Goal: Task Accomplishment & Management: Use online tool/utility

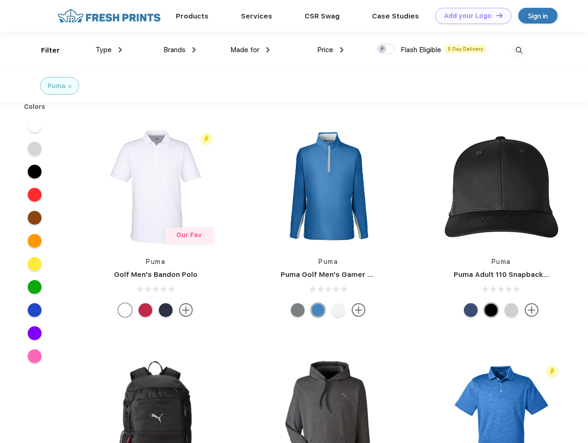
scroll to position [0, 0]
click at [470, 16] on link "Add your Logo Design Tool" at bounding box center [473, 16] width 76 height 16
click at [0, 0] on div "Design Tool" at bounding box center [0, 0] width 0 height 0
click at [495, 15] on link "Add your Logo Design Tool" at bounding box center [473, 16] width 76 height 16
click at [44, 50] on div "Filter" at bounding box center [50, 50] width 19 height 11
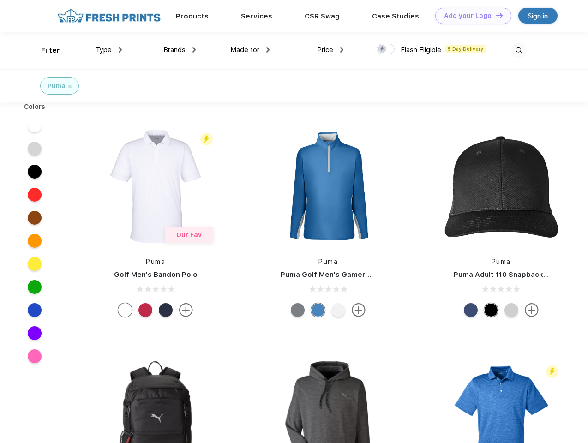
click at [109, 50] on span "Type" at bounding box center [104, 50] width 16 height 8
click at [180, 50] on span "Brands" at bounding box center [174, 50] width 22 height 8
click at [250, 50] on span "Made for" at bounding box center [244, 50] width 29 height 8
click at [330, 50] on span "Price" at bounding box center [325, 50] width 16 height 8
click at [386, 49] on div at bounding box center [386, 49] width 18 height 10
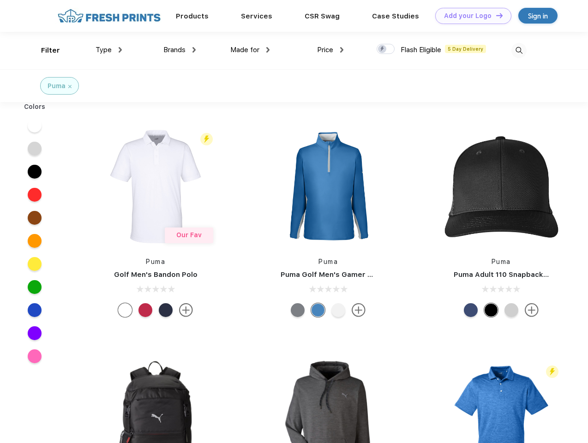
click at [383, 49] on input "checkbox" at bounding box center [380, 46] width 6 height 6
click at [519, 50] on img at bounding box center [518, 50] width 15 height 15
